Goal: Task Accomplishment & Management: Use online tool/utility

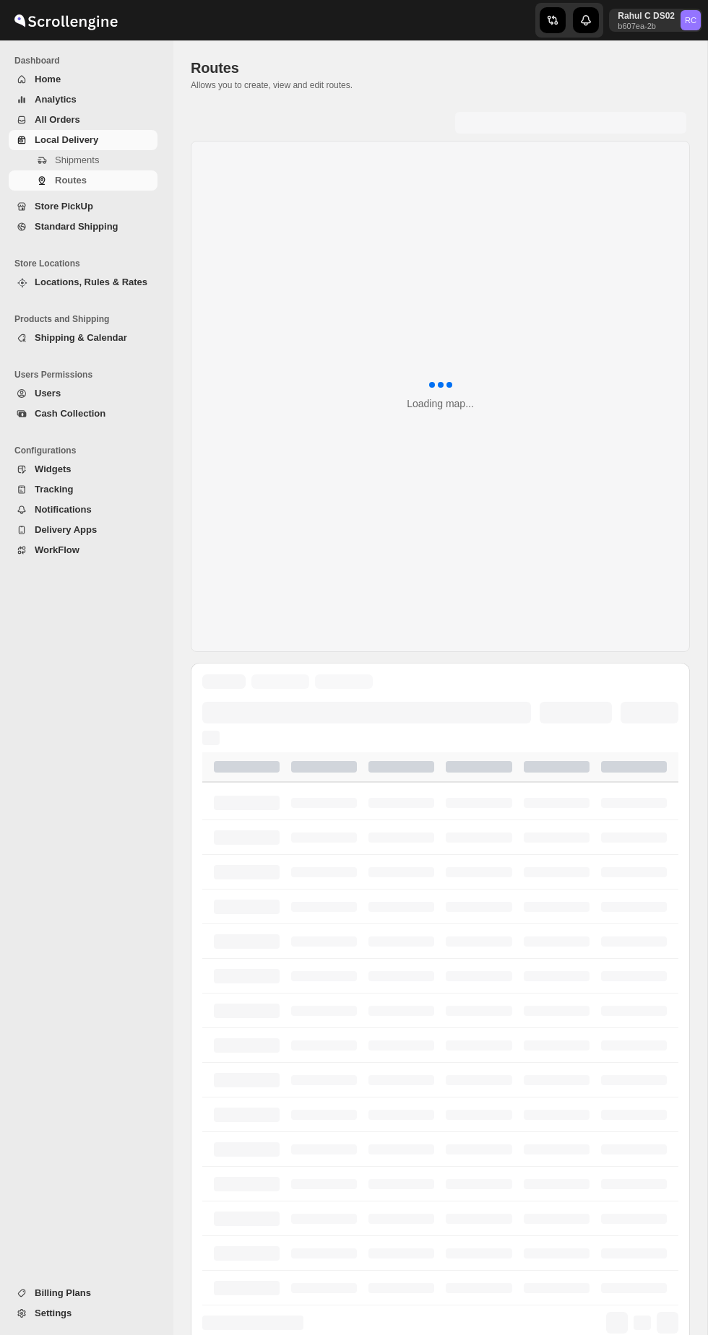
click at [62, 157] on span "Shipments" at bounding box center [77, 160] width 44 height 11
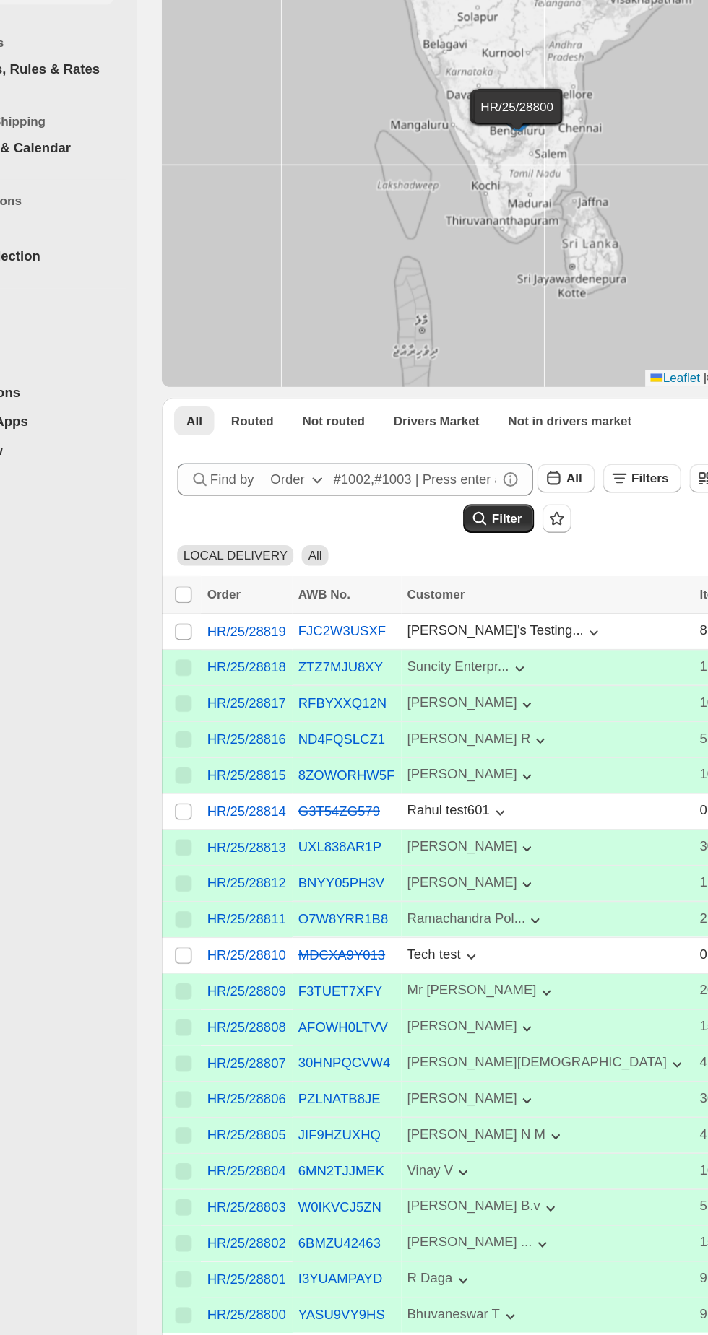
scroll to position [4, 0]
click at [202, 683] on input "Select shipment" at bounding box center [206, 678] width 12 height 12
checkbox input "true"
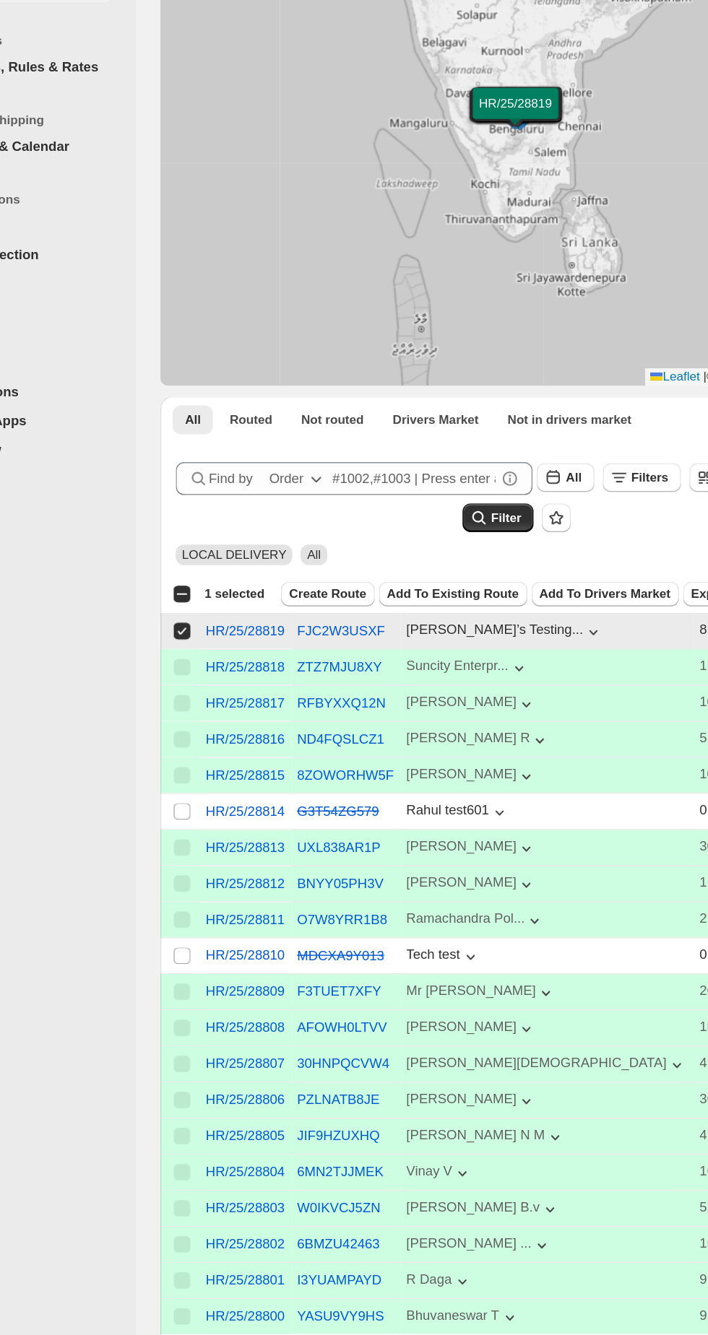
click at [285, 657] on span "Create Route" at bounding box center [308, 652] width 54 height 12
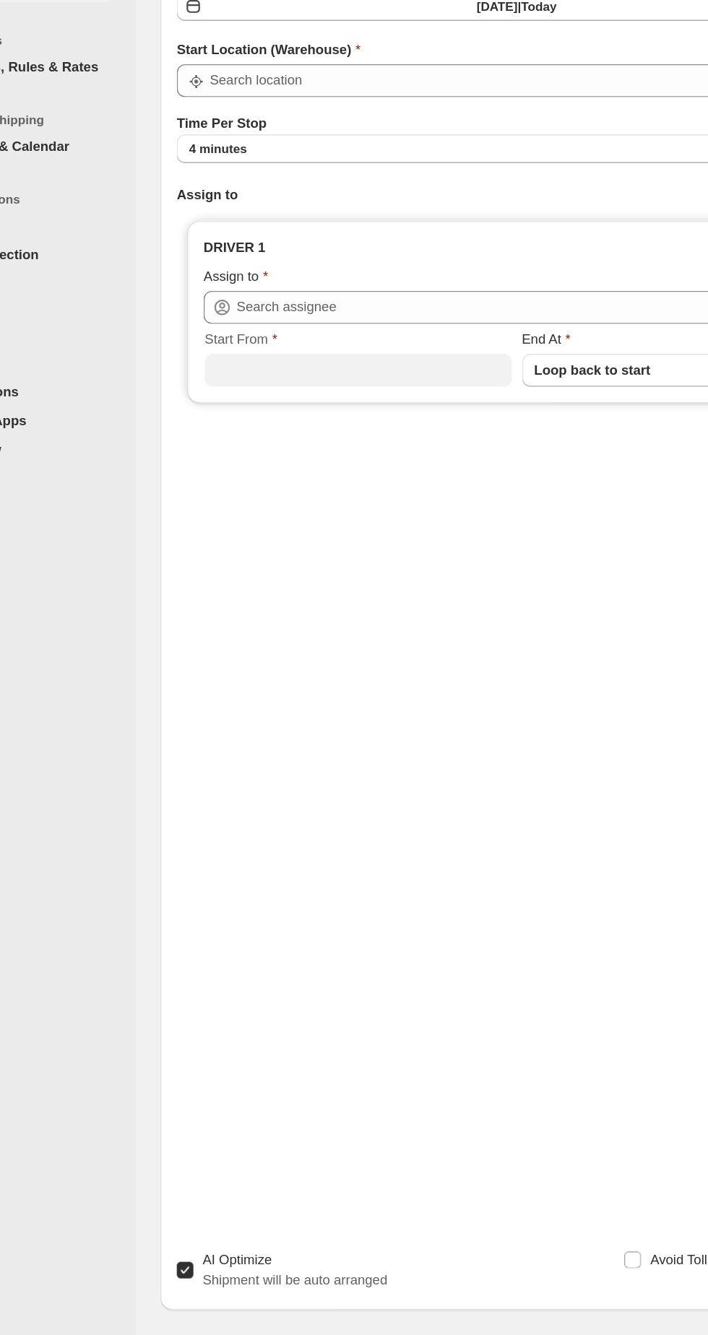
type input "DS02 Bileshivale"
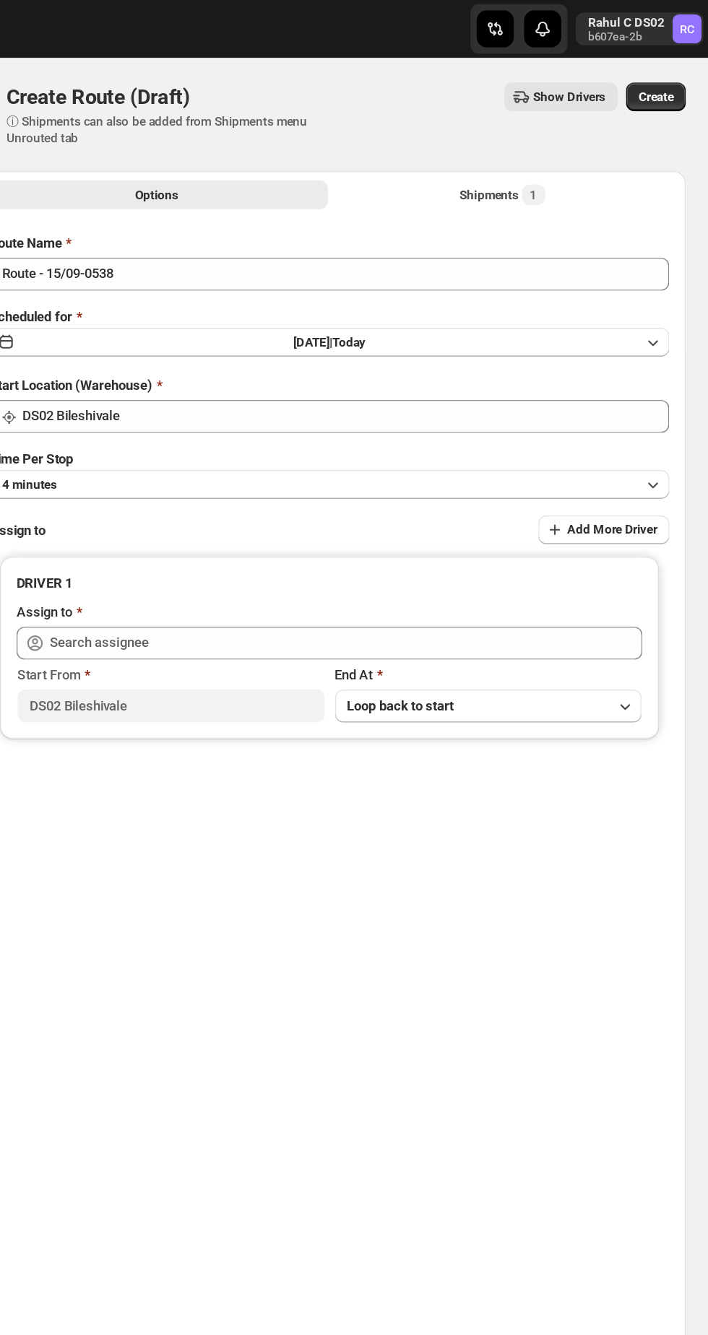
click at [672, 72] on span "Create" at bounding box center [668, 68] width 25 height 12
click at [669, 73] on span "Create" at bounding box center [668, 68] width 25 height 12
click at [679, 69] on span "Create" at bounding box center [668, 68] width 25 height 12
click at [673, 77] on button "Create" at bounding box center [669, 68] width 42 height 20
click at [677, 69] on span "Create" at bounding box center [668, 68] width 25 height 12
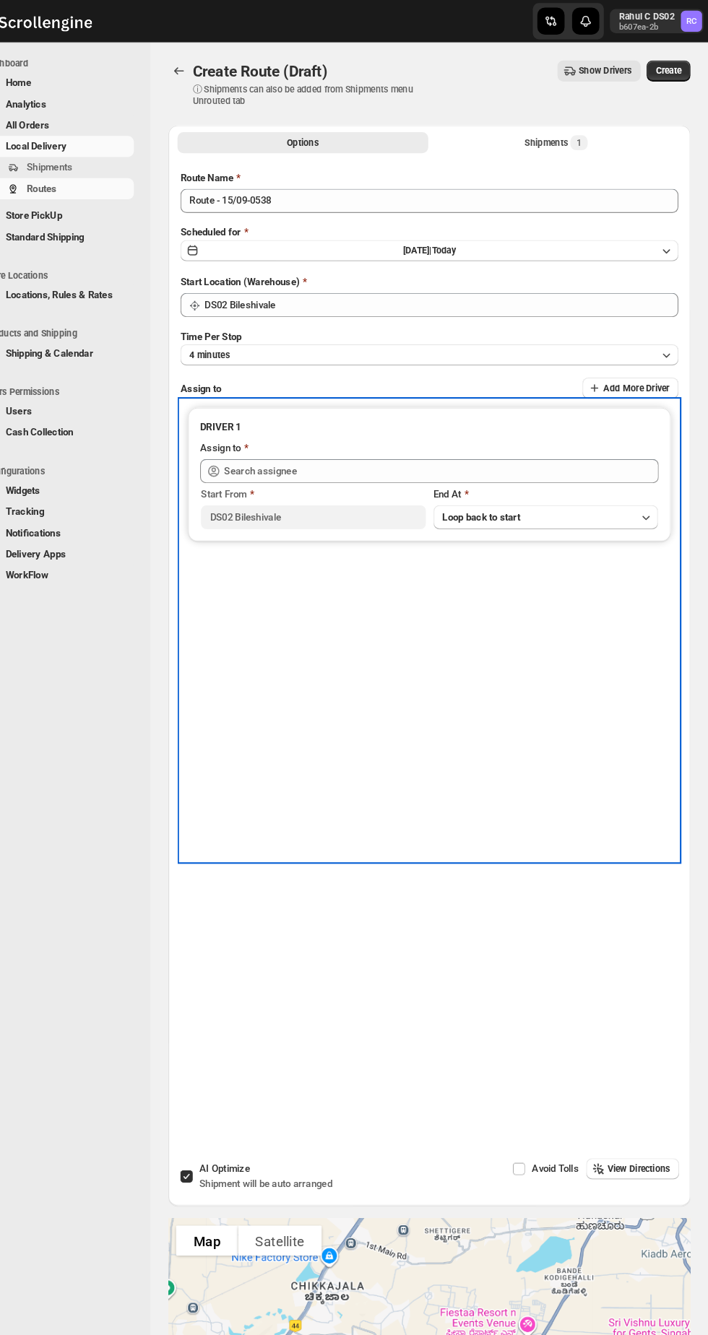
click at [270, 469] on label "Start From" at bounding box center [247, 473] width 51 height 14
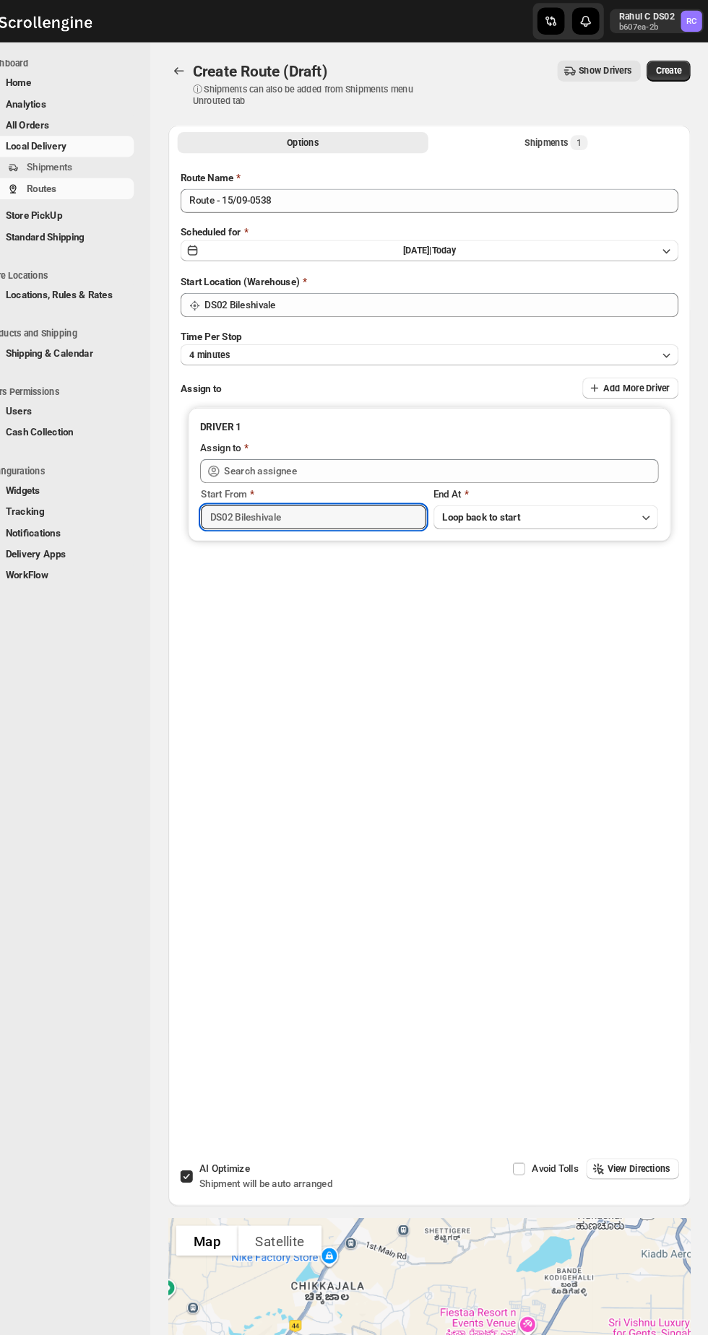
click at [270, 483] on input "DS02 Bileshivale" at bounding box center [329, 494] width 214 height 23
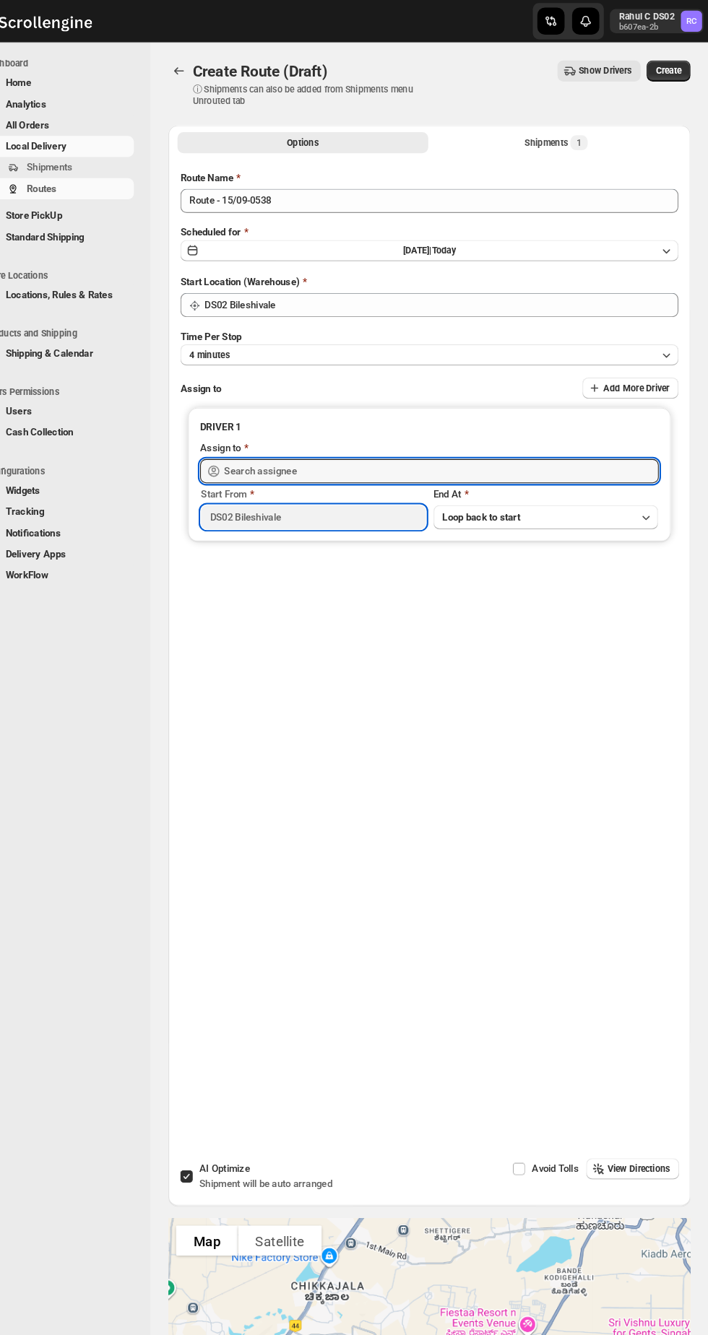
click at [255, 448] on input "text" at bounding box center [451, 450] width 415 height 23
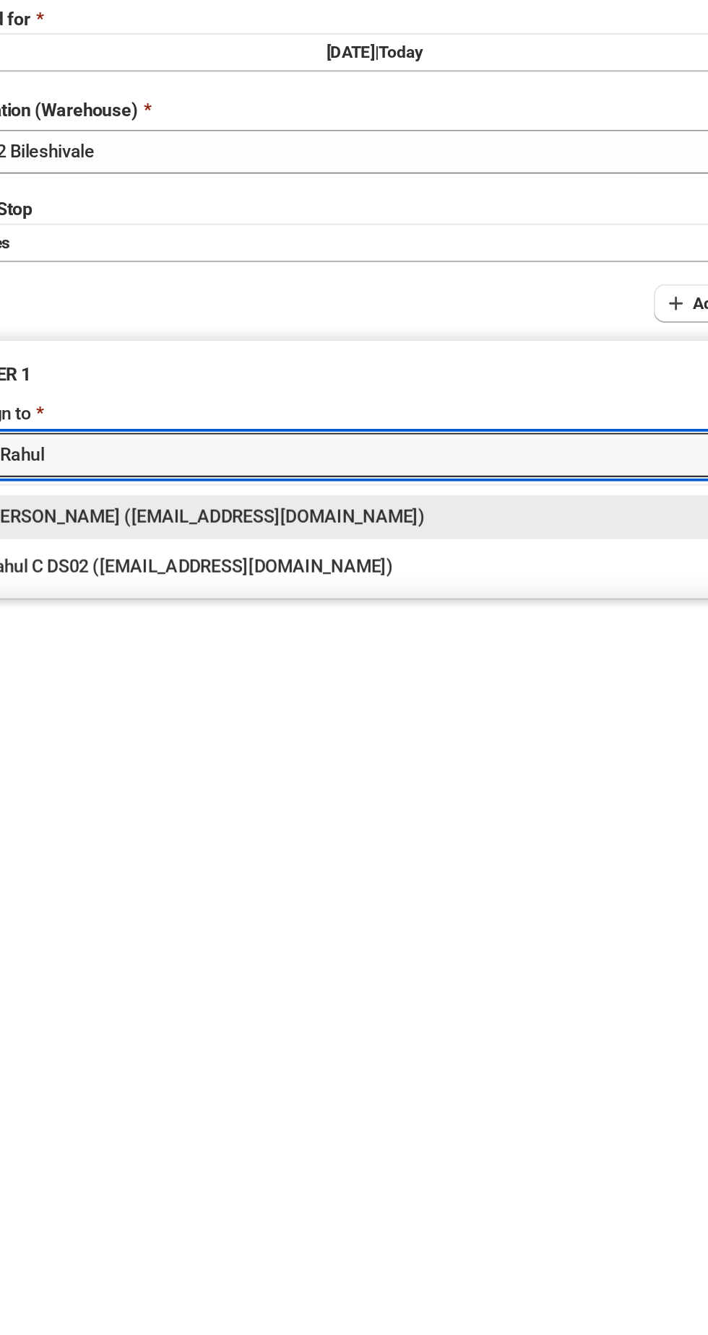
click at [288, 506] on div "Rahul C DS02 ([EMAIL_ADDRESS][DOMAIN_NAME])" at bounding box center [439, 509] width 409 height 14
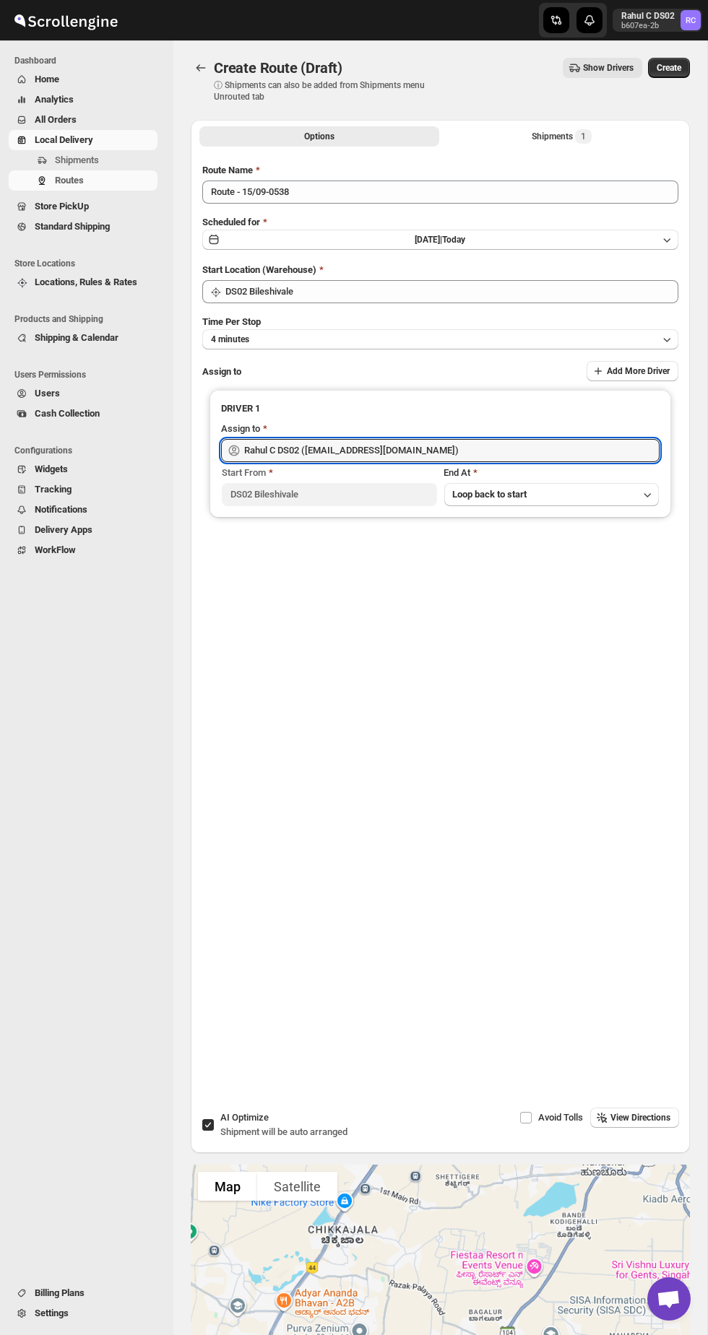
type input "Rahul C DS02 ([EMAIL_ADDRESS][DOMAIN_NAME])"
click at [676, 73] on span "Create" at bounding box center [668, 68] width 25 height 12
